Goal: Check status: Check status

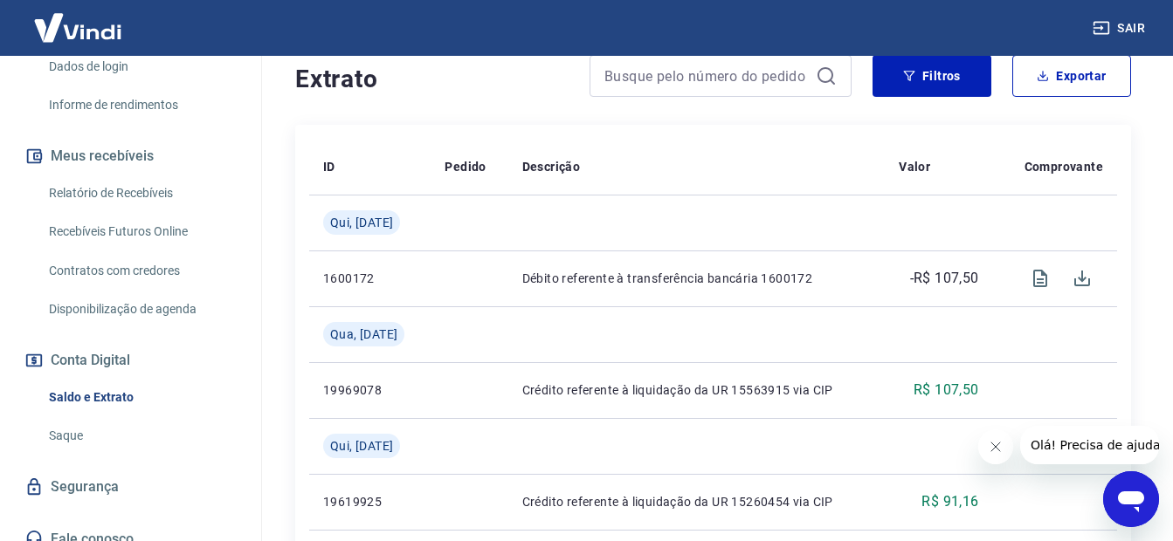
scroll to position [336, 0]
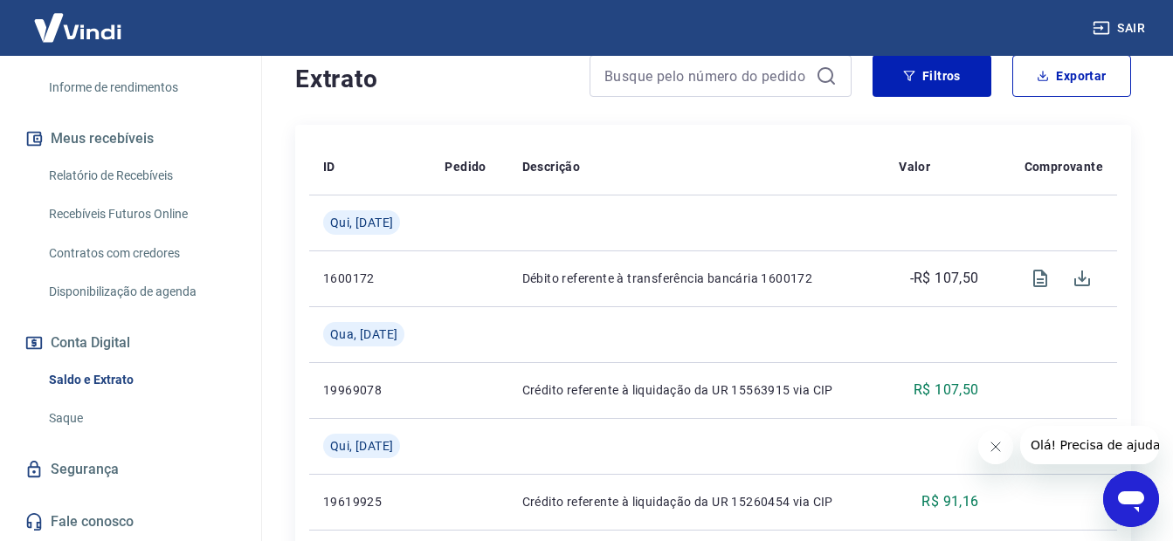
click at [93, 373] on link "Saldo e Extrato" at bounding box center [141, 380] width 198 height 36
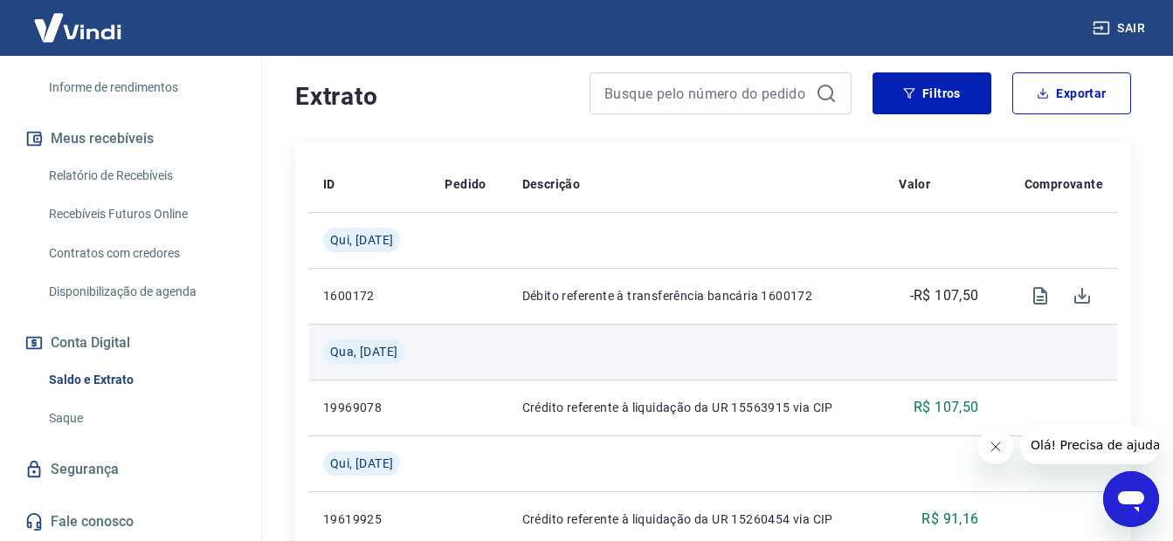
scroll to position [349, 0]
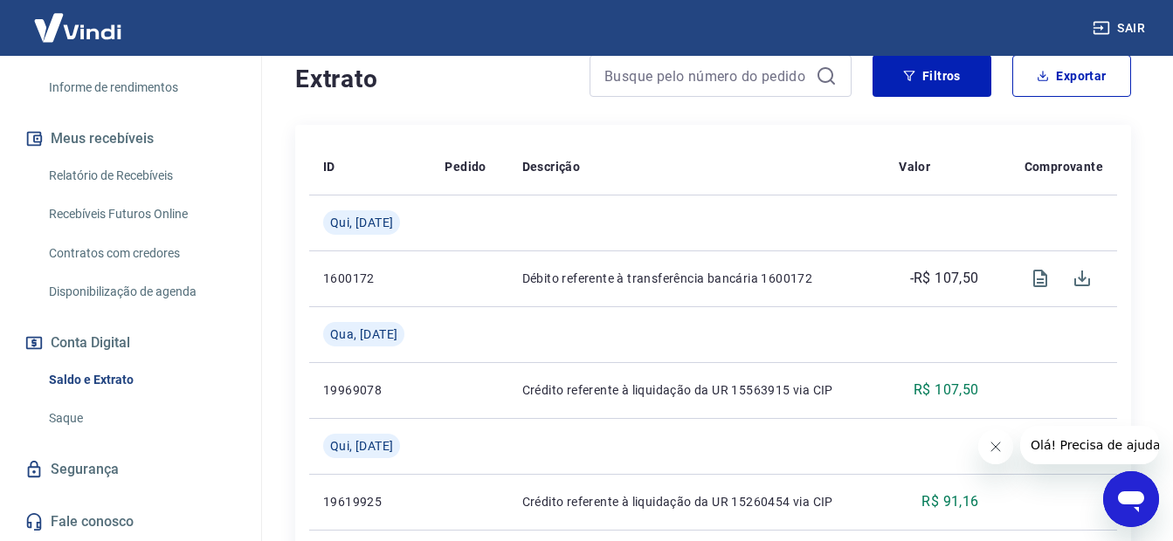
click at [123, 207] on link "Recebíveis Futuros Online" at bounding box center [141, 214] width 198 height 36
